Goal: Transaction & Acquisition: Purchase product/service

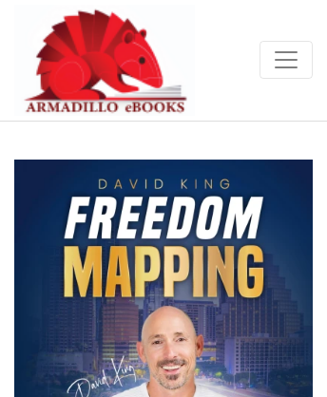
click at [76, 43] on img at bounding box center [104, 60] width 181 height 111
